Goal: Task Accomplishment & Management: Use online tool/utility

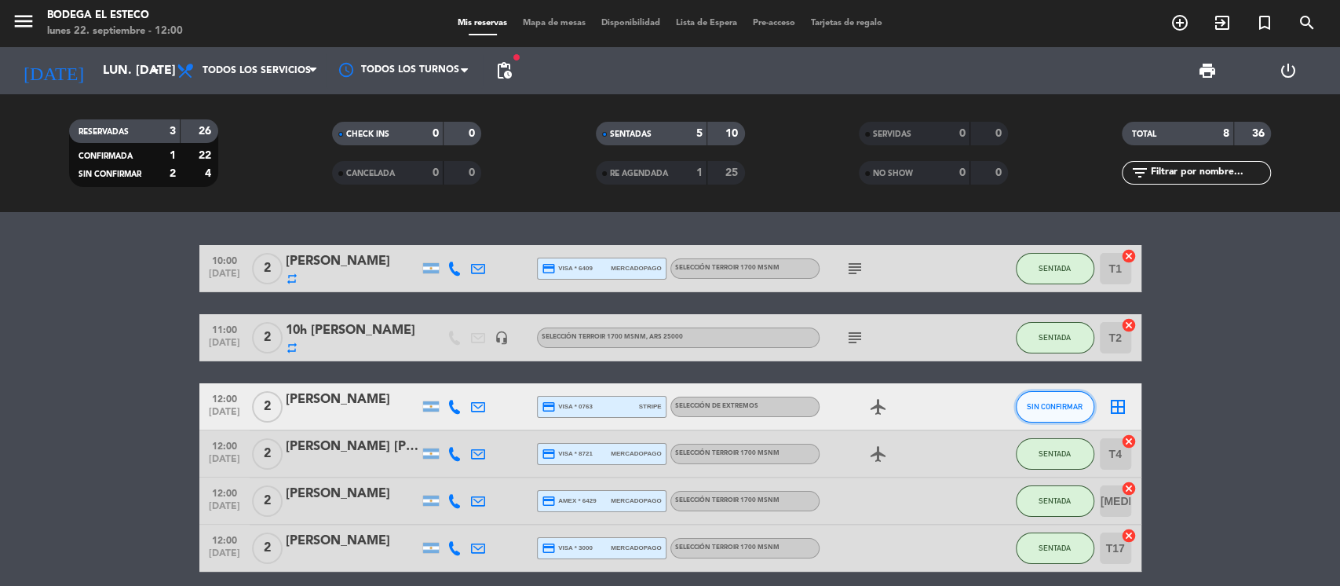
click at [1061, 396] on button "SIN CONFIRMAR" at bounding box center [1055, 406] width 78 height 31
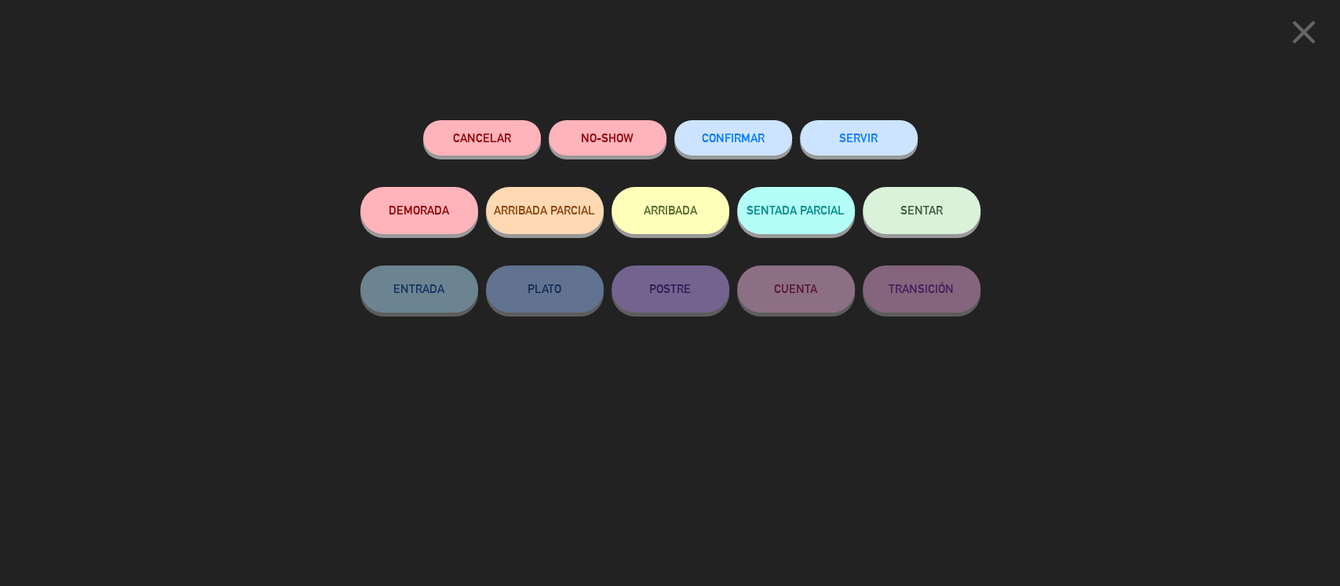
click at [947, 204] on button "SENTAR" at bounding box center [922, 210] width 118 height 47
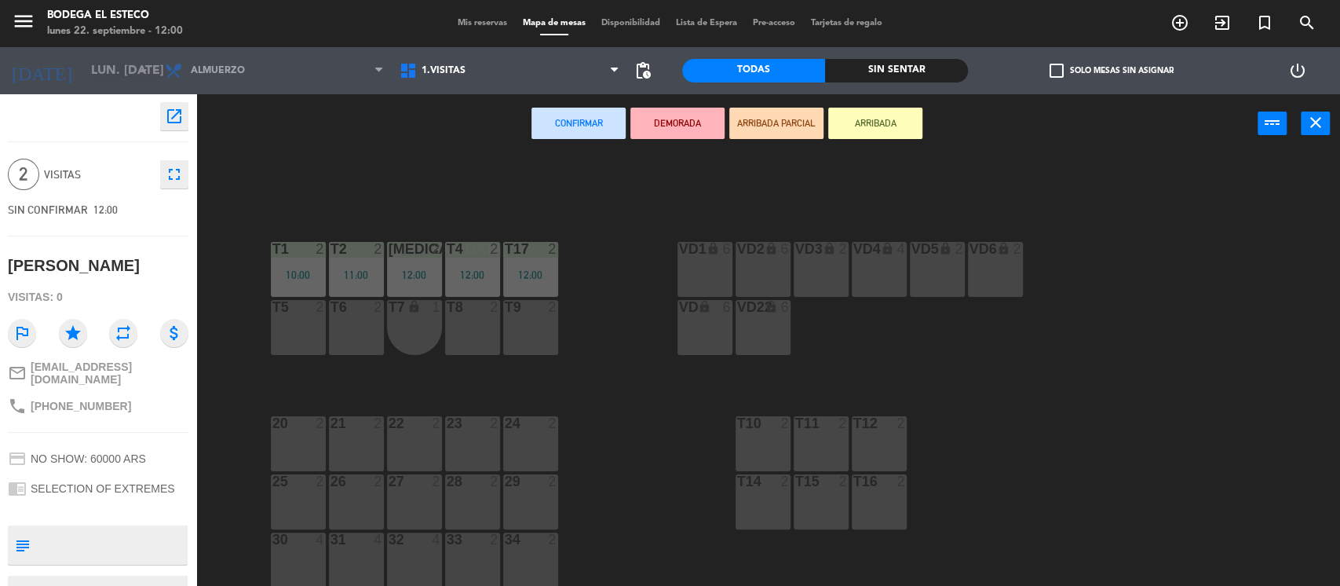
click at [297, 333] on div "T5 2" at bounding box center [298, 327] width 55 height 55
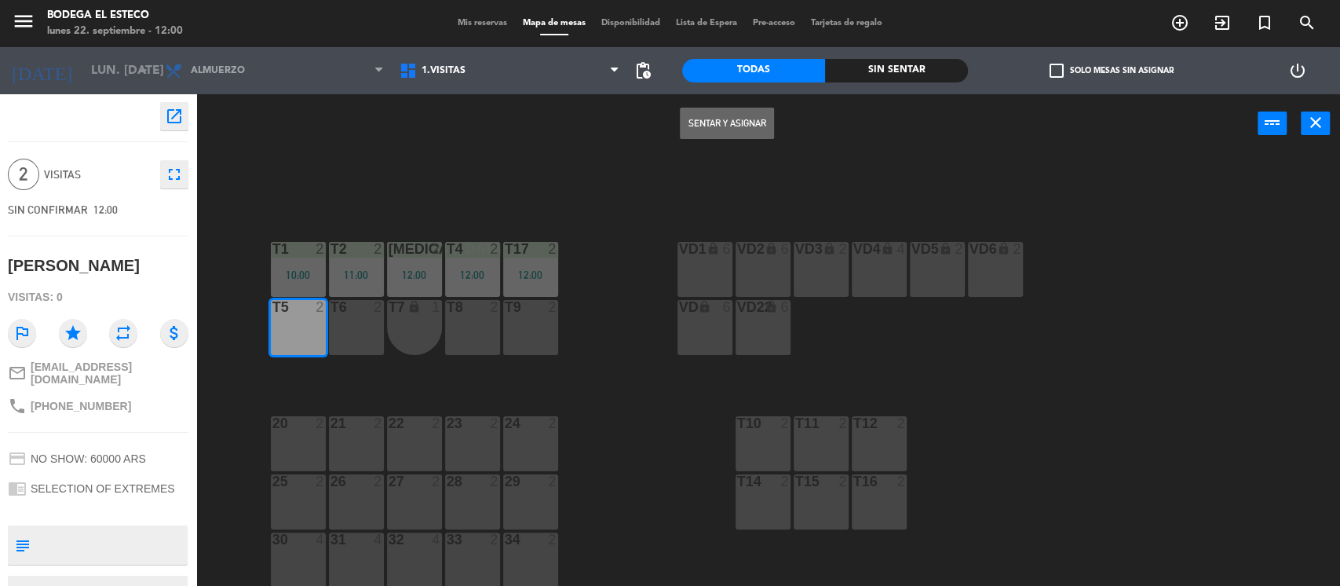
click at [714, 124] on button "Sentar y Asignar" at bounding box center [727, 123] width 94 height 31
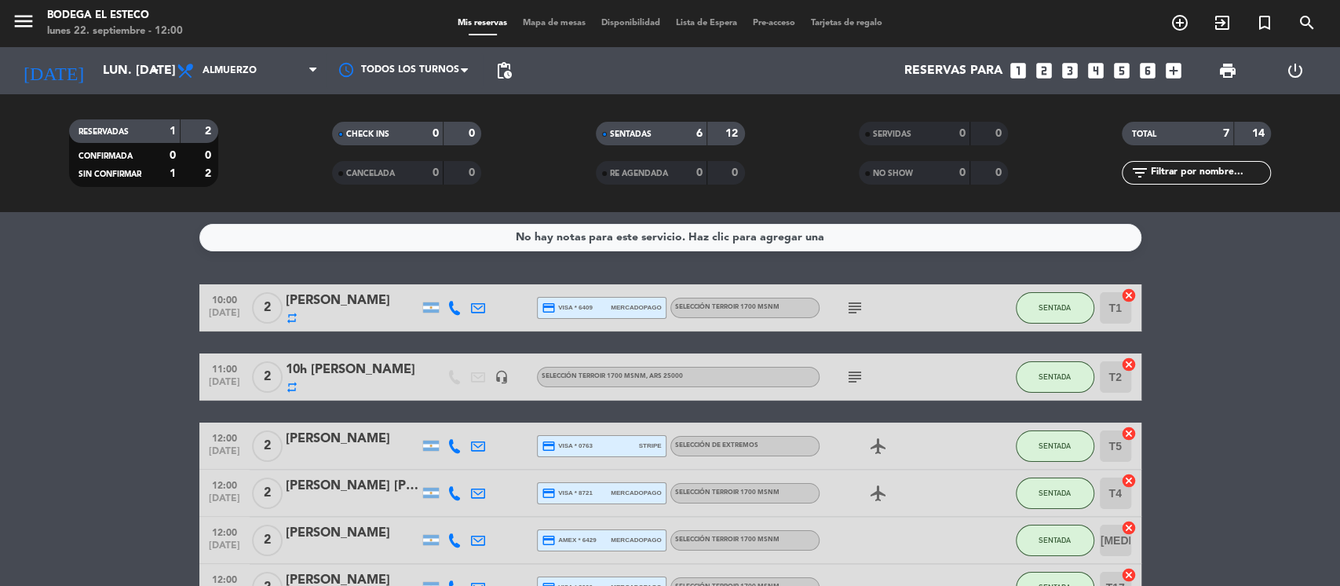
click at [476, 442] on icon at bounding box center [478, 446] width 14 height 14
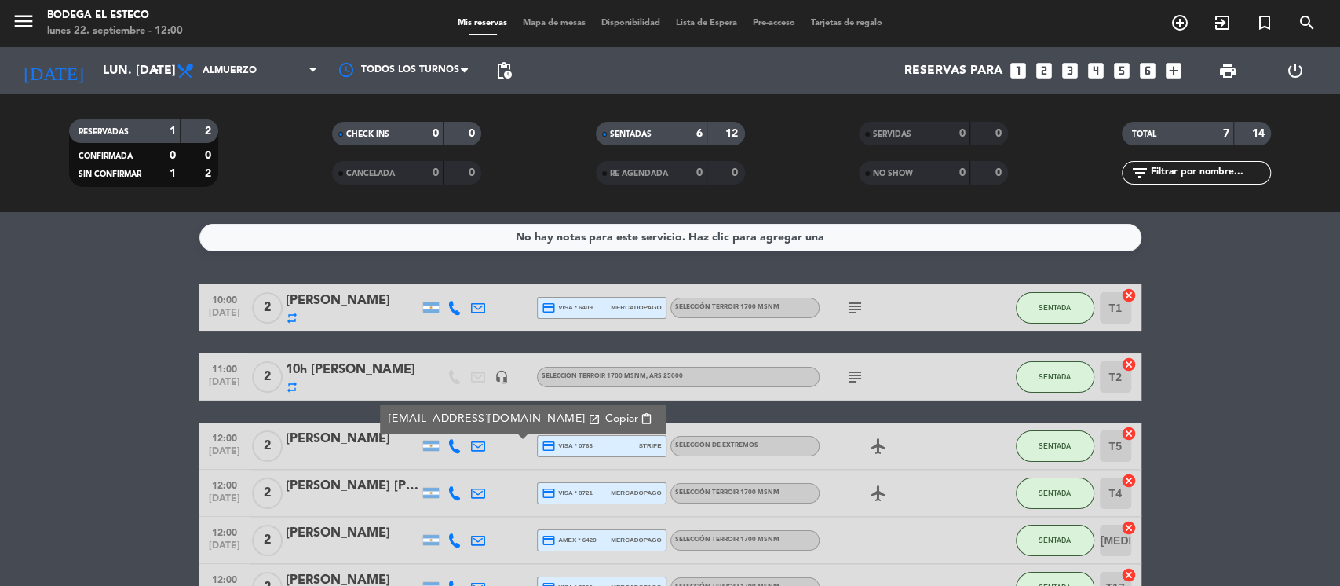
click at [604, 425] on span "Copiar" at bounding box center [620, 419] width 33 height 16
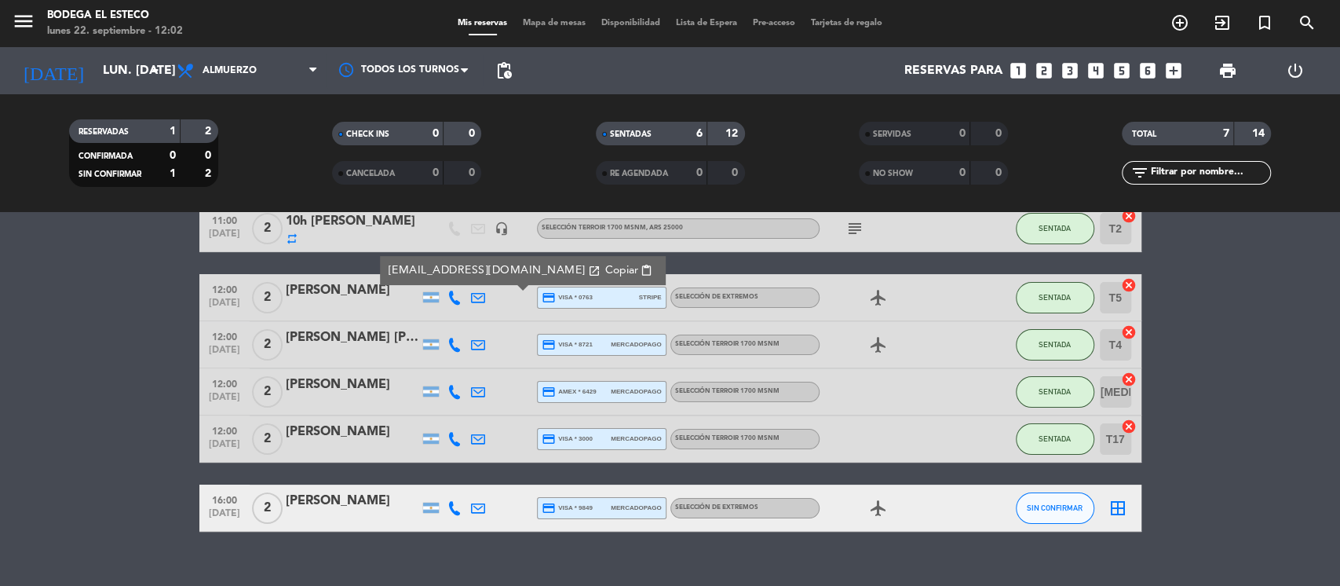
scroll to position [173, 0]
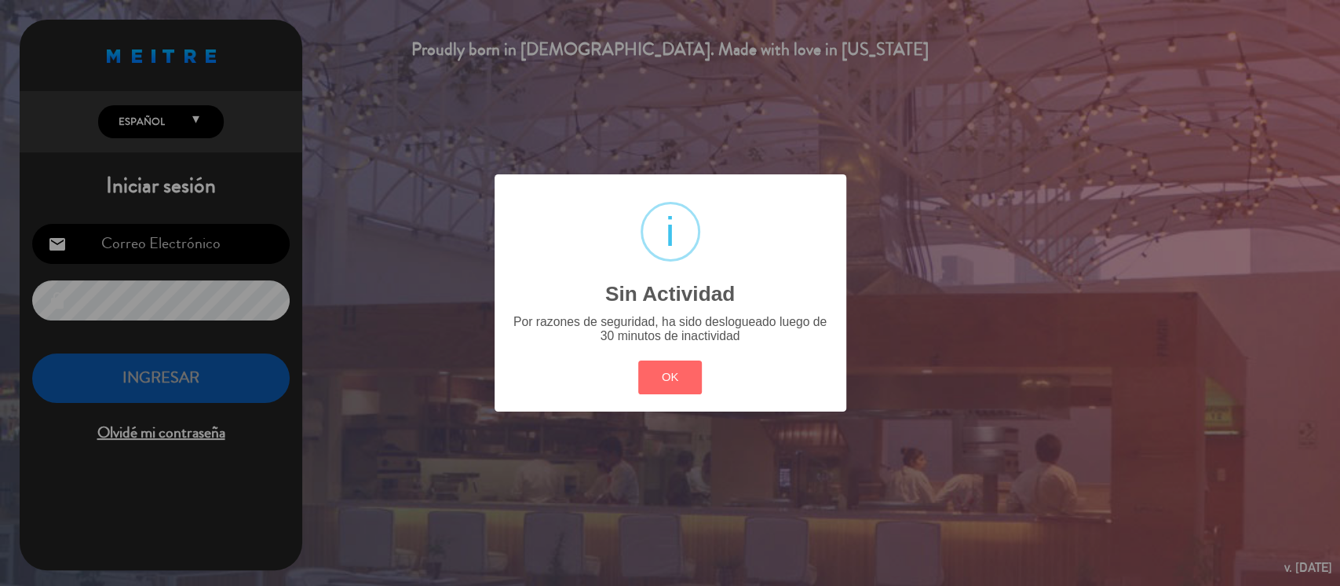
type input "[EMAIL_ADDRESS][DOMAIN_NAME]"
